Goal: Task Accomplishment & Management: Manage account settings

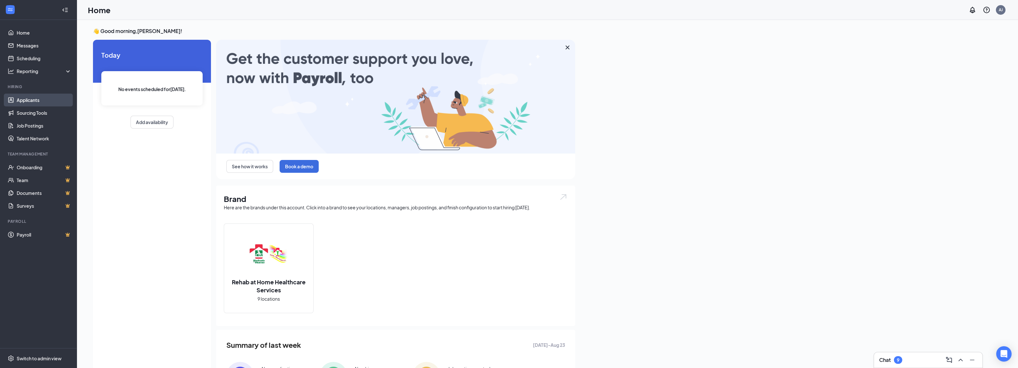
click at [36, 102] on link "Applicants" at bounding box center [44, 100] width 55 height 13
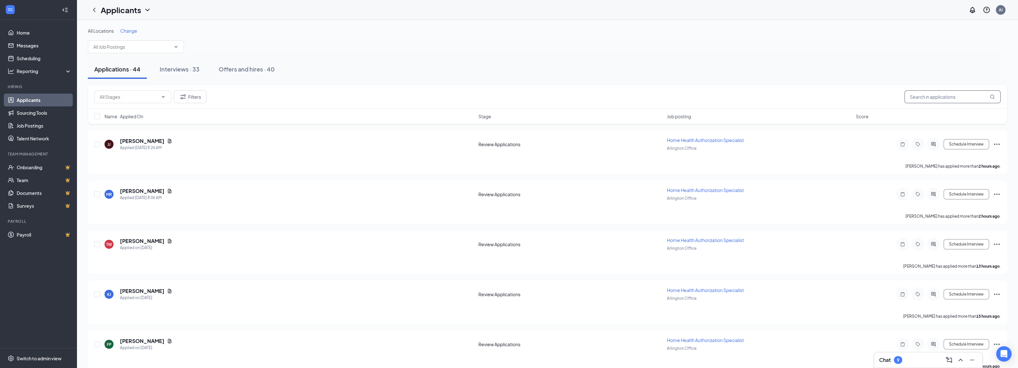
click at [940, 92] on input "text" at bounding box center [953, 96] width 96 height 13
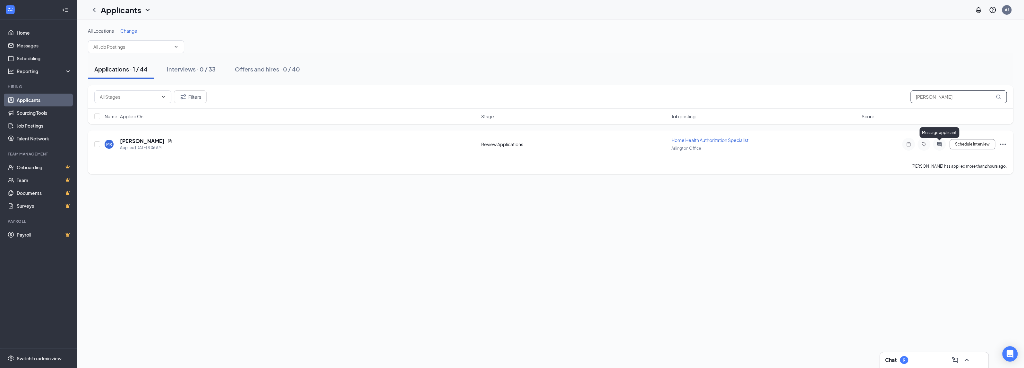
type input "martha"
click at [940, 145] on icon "ActiveChat" at bounding box center [939, 144] width 8 height 5
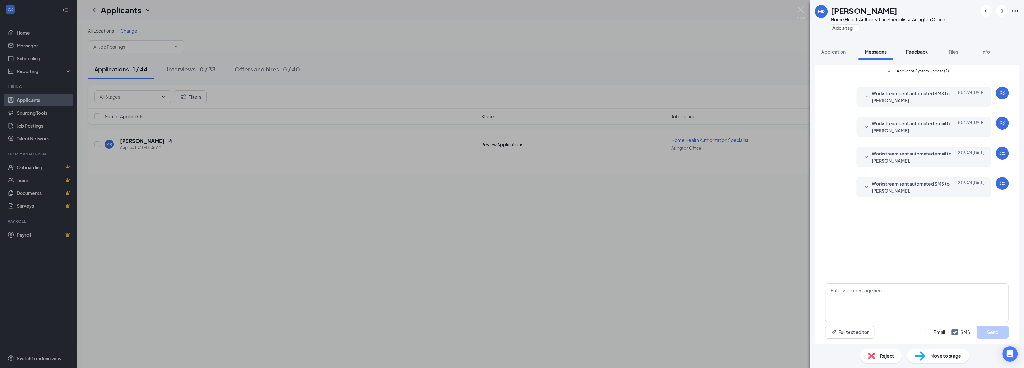
click at [916, 54] on div "Feedback" at bounding box center [917, 51] width 22 height 6
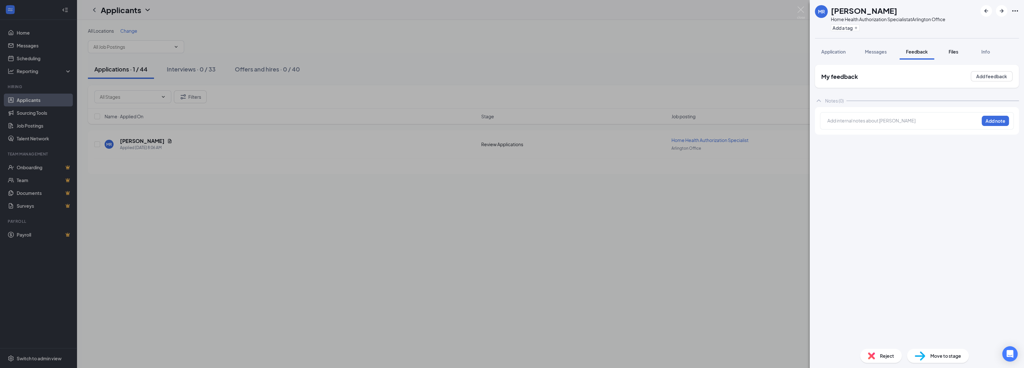
click at [952, 51] on span "Files" at bounding box center [953, 52] width 10 height 6
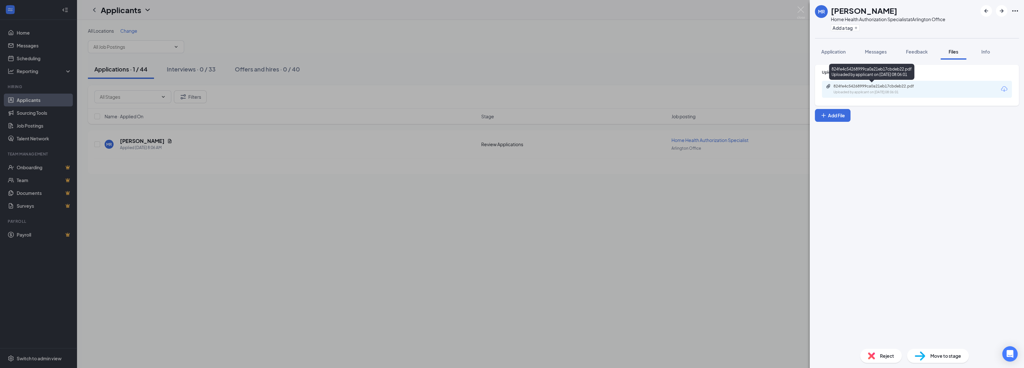
click at [867, 84] on div "824fe4c54268999ca0a21eb17cbdeb22.pdf" at bounding box center [878, 86] width 90 height 5
